Goal: Check status: Check status

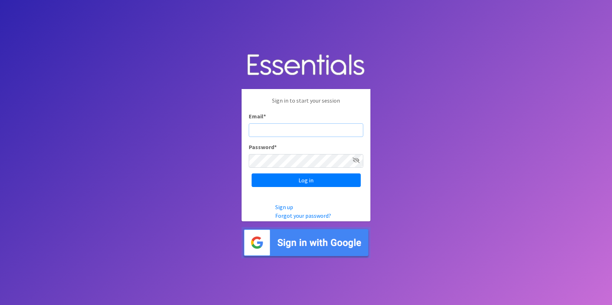
type input "[PERSON_NAME][EMAIL_ADDRESS][DOMAIN_NAME]"
click at [306, 180] on input "Log in" at bounding box center [306, 181] width 109 height 14
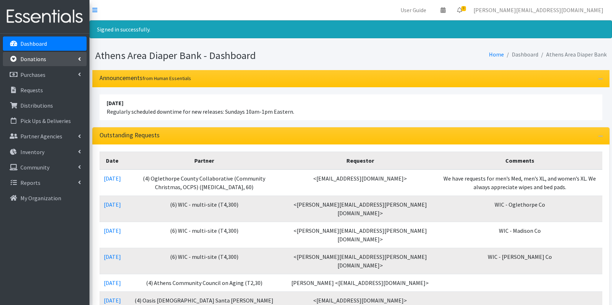
click at [31, 61] on p "Donations" at bounding box center [33, 58] width 26 height 7
click at [37, 59] on p "Donations" at bounding box center [33, 58] width 26 height 7
click at [35, 63] on link "Donations" at bounding box center [45, 59] width 84 height 14
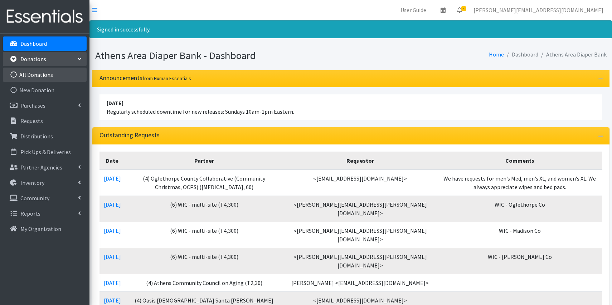
click at [37, 78] on link "All Donations" at bounding box center [45, 75] width 84 height 14
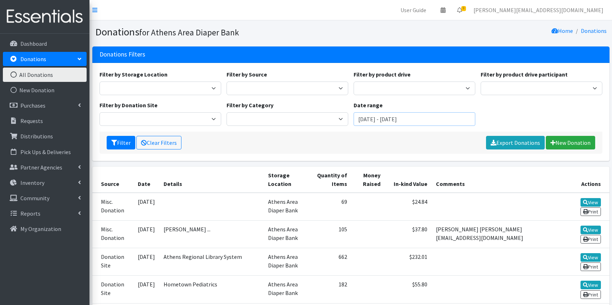
click at [382, 119] on input "August 8, 2025 - November 8, 2025" at bounding box center [415, 119] width 122 height 14
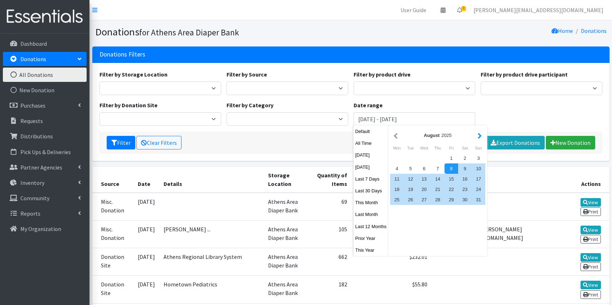
click at [484, 137] on button "button" at bounding box center [480, 135] width 8 height 9
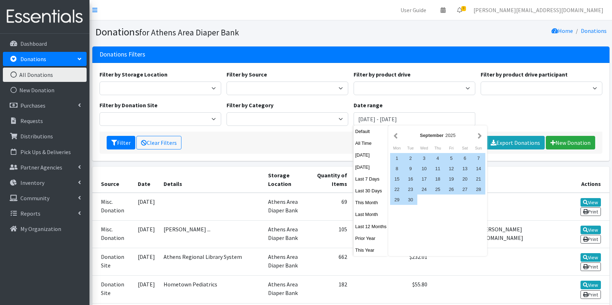
click at [484, 137] on button "button" at bounding box center [480, 135] width 8 height 9
click at [425, 156] on div "1" at bounding box center [424, 158] width 14 height 10
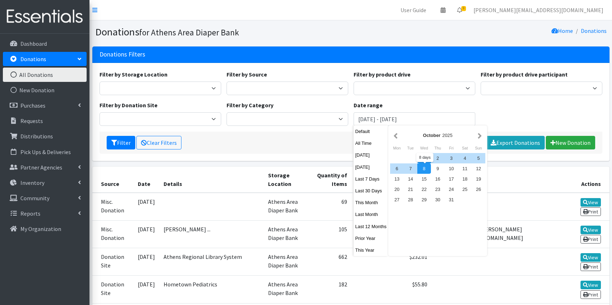
click at [425, 170] on div "8" at bounding box center [424, 169] width 14 height 10
type input "October 1, 2025 - October 8, 2025"
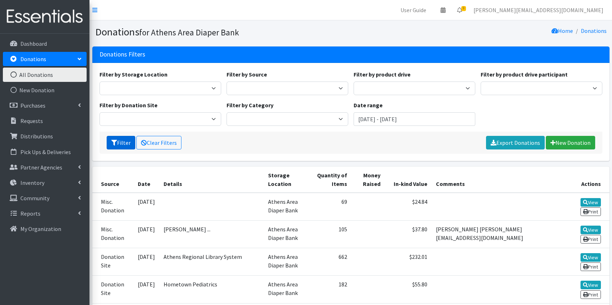
click at [124, 137] on button "Filter" at bounding box center [121, 143] width 29 height 14
